Goal: Find specific page/section: Find specific page/section

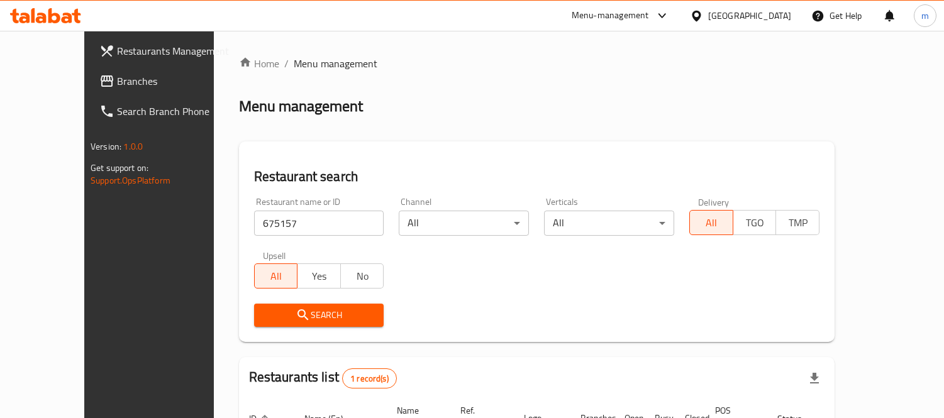
scroll to position [118, 0]
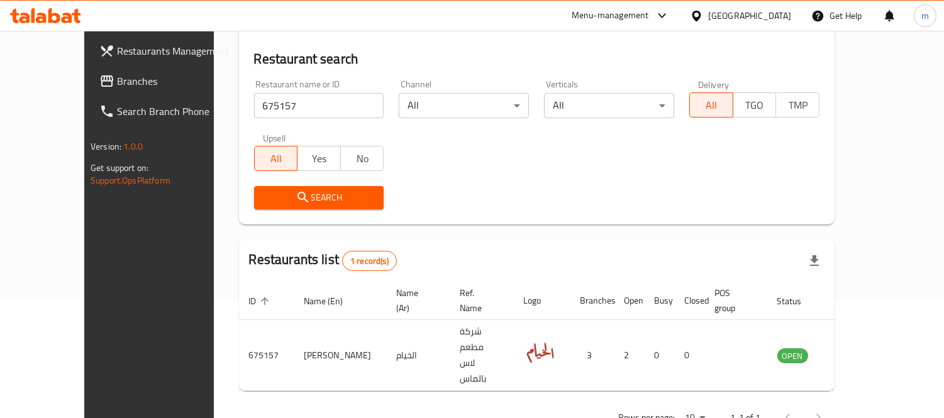
click at [117, 77] on span "Branches" at bounding box center [174, 81] width 115 height 15
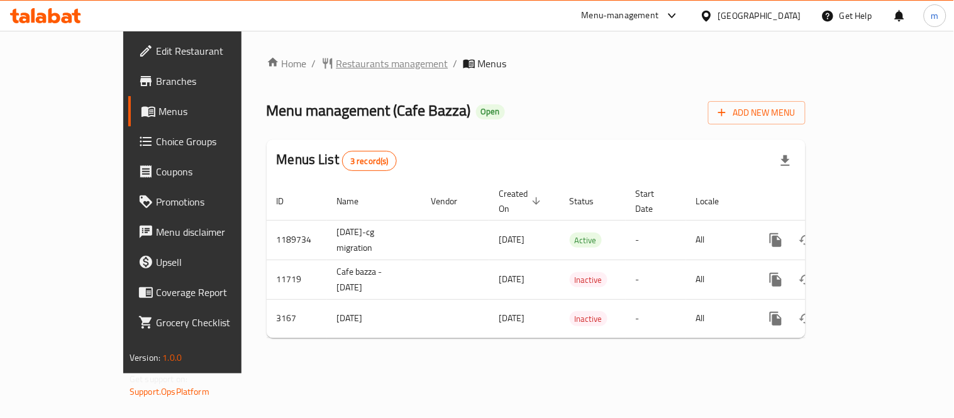
click at [336, 65] on span "Restaurants management" at bounding box center [392, 63] width 112 height 15
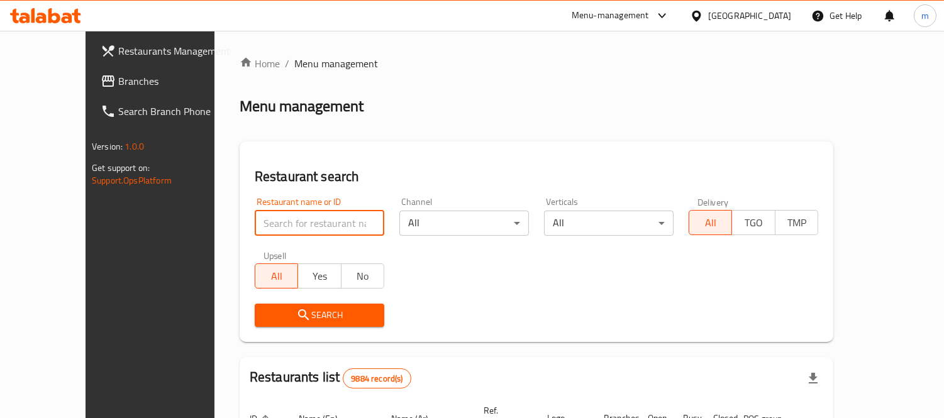
click at [278, 219] on input "search" at bounding box center [319, 223] width 129 height 25
paste input "2099"
type input "2099"
click button "Search" at bounding box center [319, 315] width 129 height 23
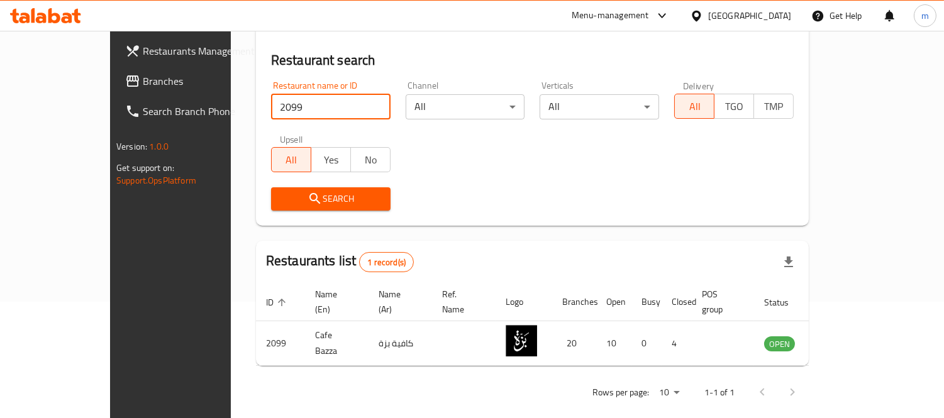
scroll to position [118, 0]
